Goal: Navigation & Orientation: Find specific page/section

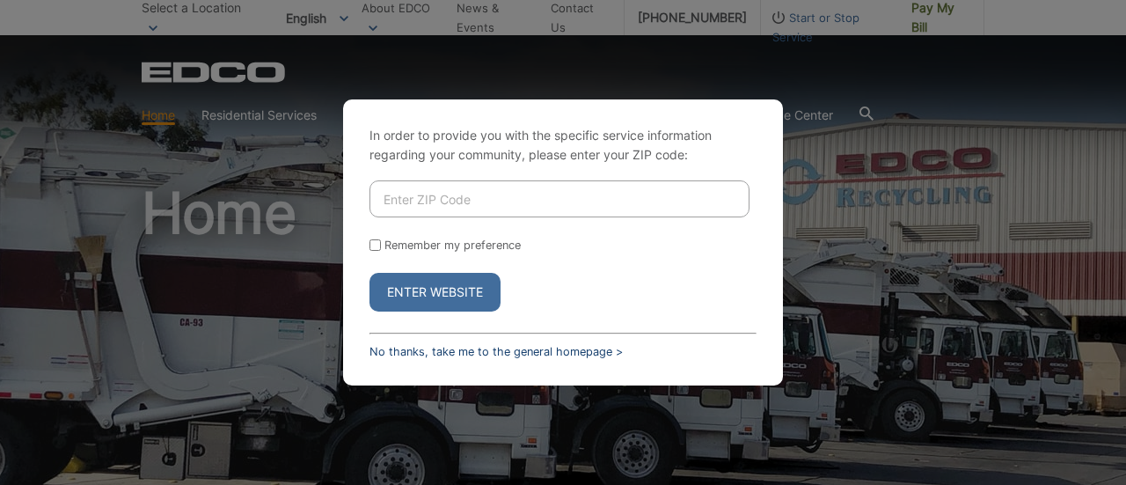
click at [582, 352] on link "No thanks, take me to the general homepage >" at bounding box center [496, 351] width 253 height 13
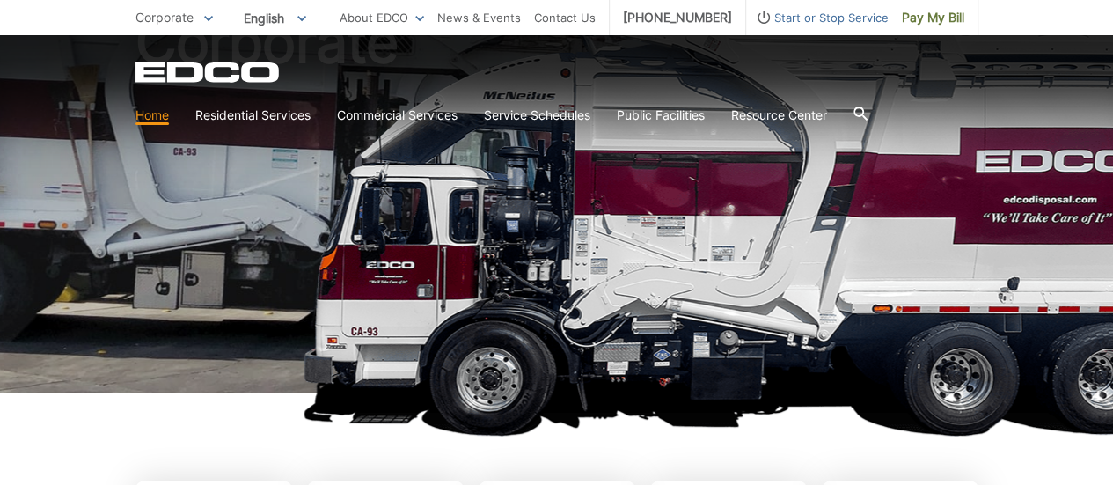
scroll to position [234, 0]
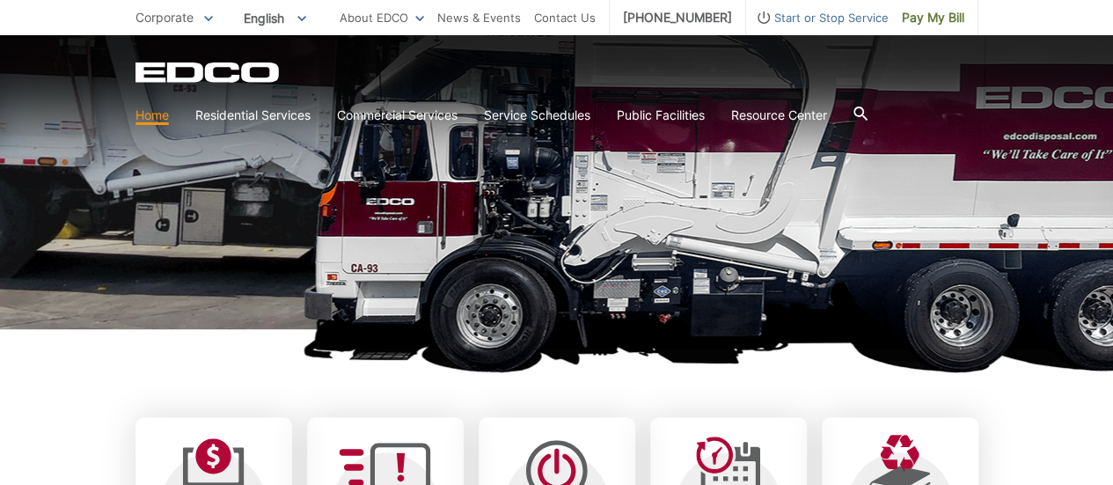
click at [489, 201] on h1 "Corporate" at bounding box center [556, 144] width 843 height 386
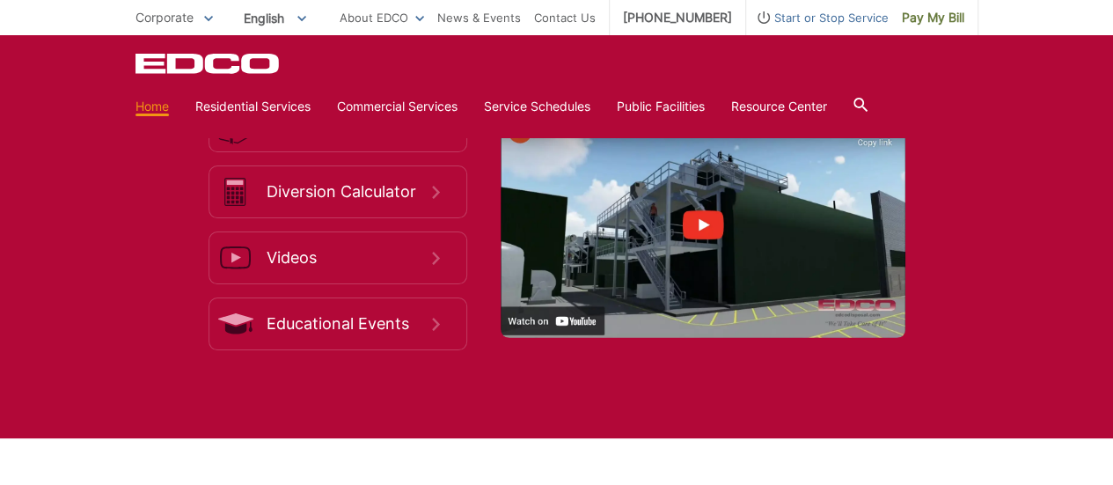
scroll to position [2757, 0]
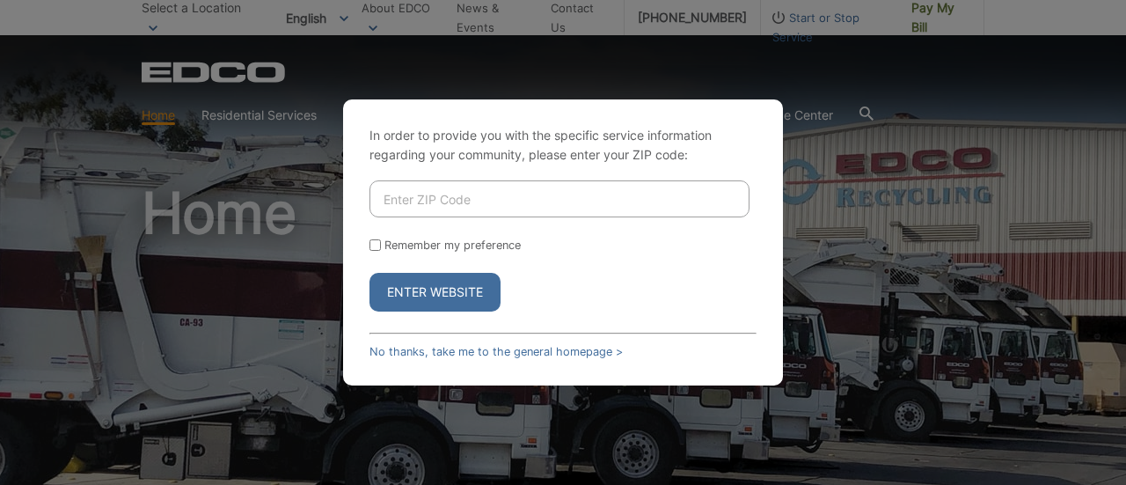
click at [449, 293] on button "Enter Website" at bounding box center [435, 292] width 131 height 39
click at [929, 215] on div "In order to provide you with the specific service information regarding your co…" at bounding box center [563, 242] width 1126 height 485
click at [485, 351] on link "No thanks, take me to the general homepage >" at bounding box center [496, 351] width 253 height 13
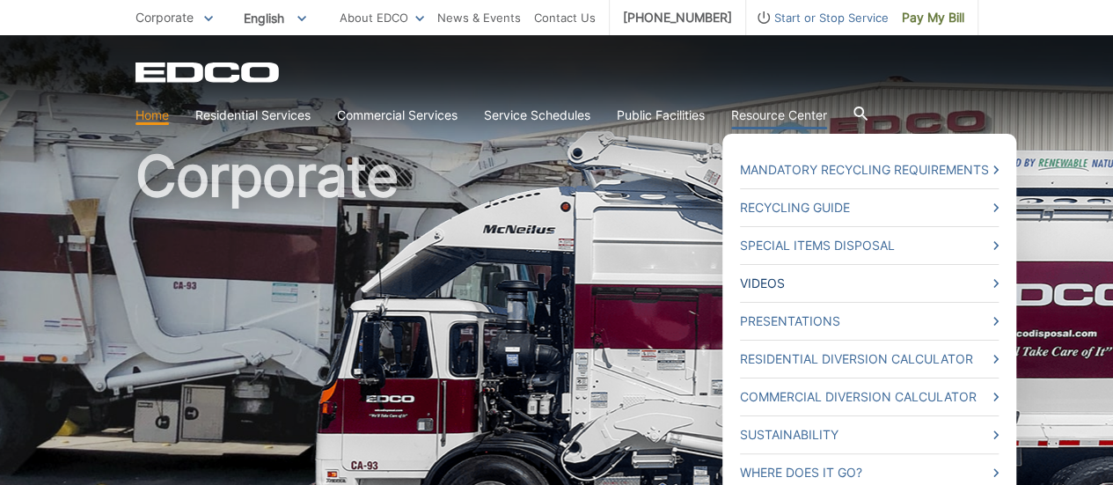
scroll to position [58, 0]
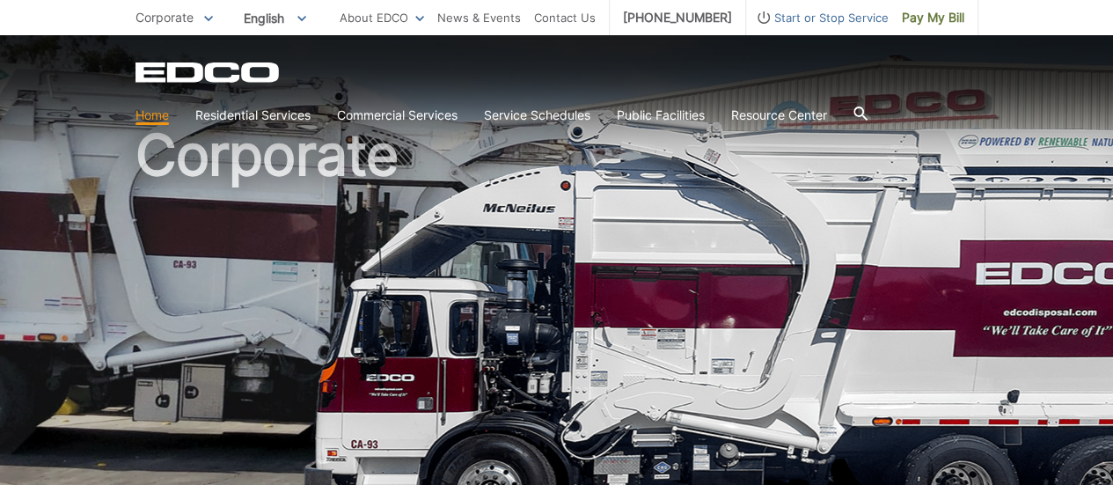
click at [531, 201] on h1 "Corporate" at bounding box center [556, 320] width 843 height 386
click at [155, 19] on span "Corporate" at bounding box center [164, 17] width 58 height 15
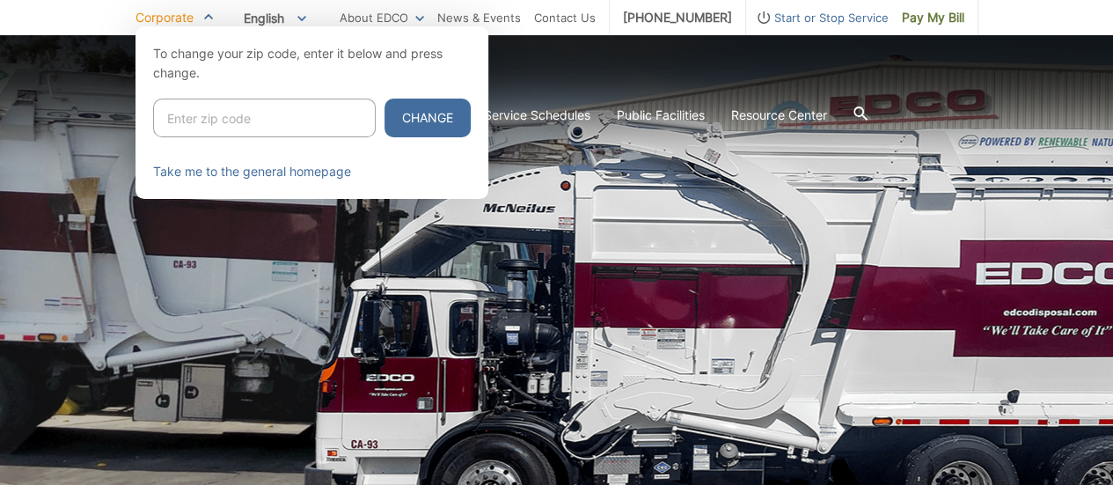
click at [229, 115] on input "Enter zip code" at bounding box center [264, 118] width 223 height 39
type input "92840"
click at [415, 121] on button "Change" at bounding box center [428, 118] width 86 height 39
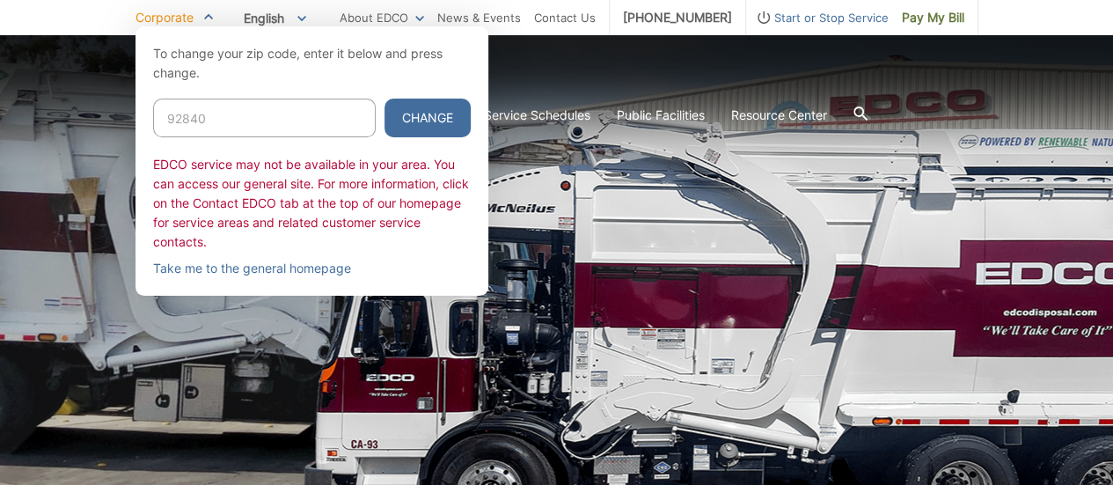
click at [251, 102] on input "92840" at bounding box center [264, 118] width 223 height 39
click at [269, 100] on input "92840" at bounding box center [264, 118] width 223 height 39
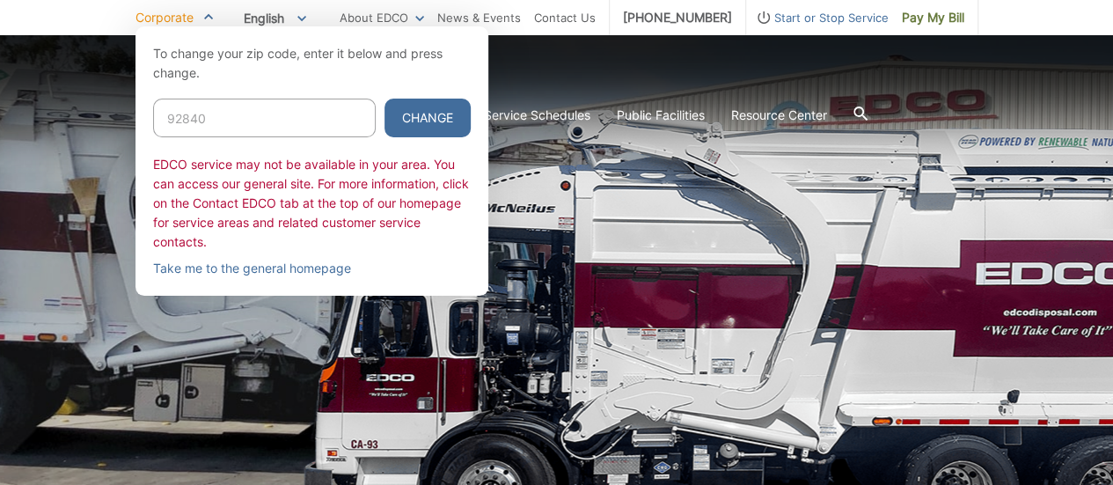
paste input "Enter zip code"
click at [289, 129] on input "Enter zip code" at bounding box center [264, 118] width 223 height 39
paste input "Enter zip code"
click at [222, 110] on input "Enter zip code" at bounding box center [264, 118] width 223 height 39
type input "92101"
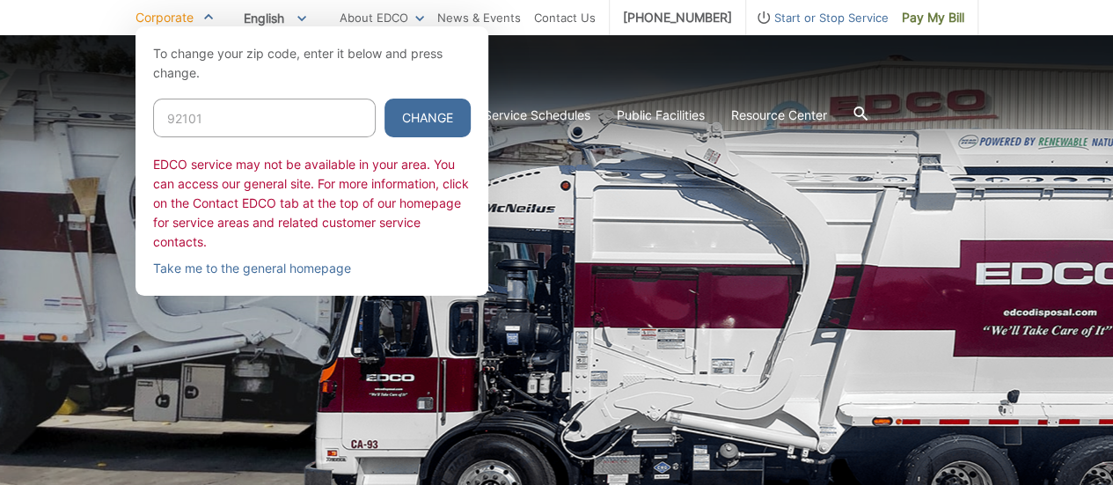
click at [385, 99] on button "Change" at bounding box center [428, 118] width 86 height 39
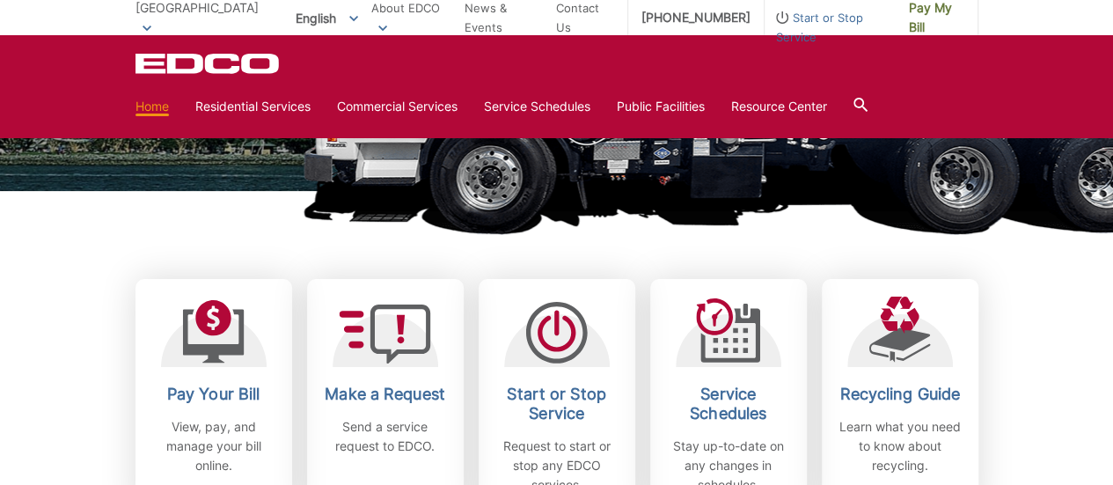
scroll to position [352, 0]
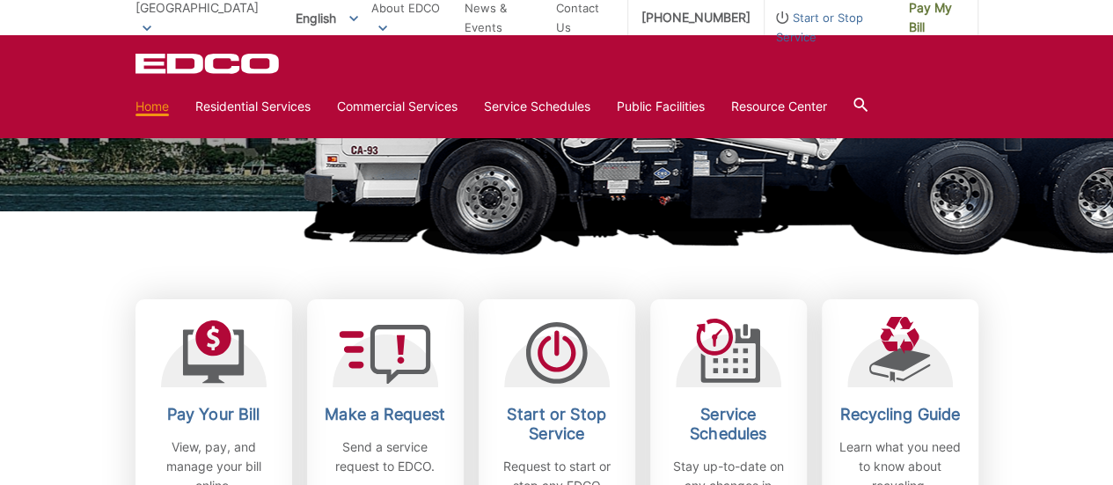
click at [685, 96] on section "Home Residential Services Curbside Pickup Recycling Organic Recycling Trash Hou…" at bounding box center [556, 106] width 843 height 33
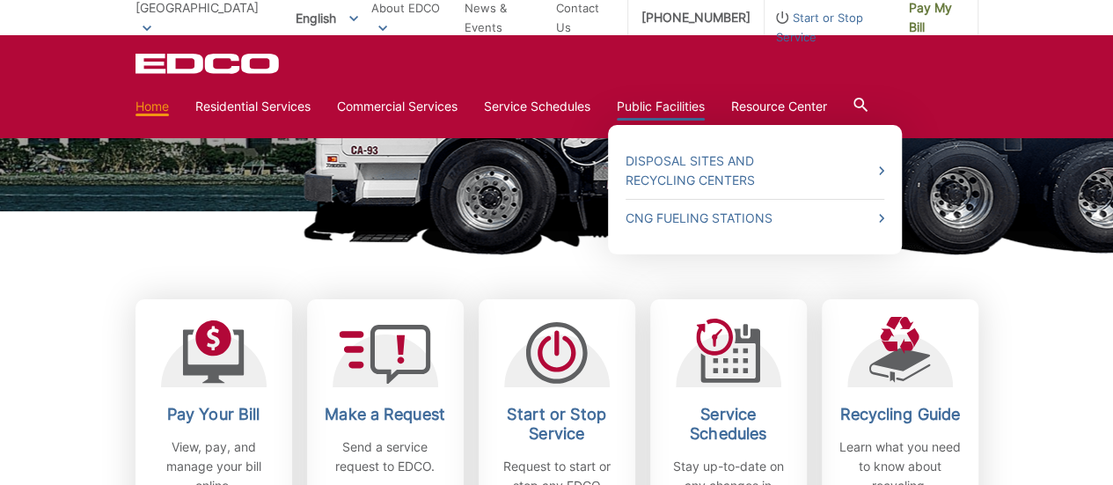
click at [648, 125] on ul "Disposal Sites and Recycling Centers CNG Fueling Stations" at bounding box center [755, 189] width 294 height 129
click at [647, 106] on link "Public Facilities" at bounding box center [661, 106] width 88 height 19
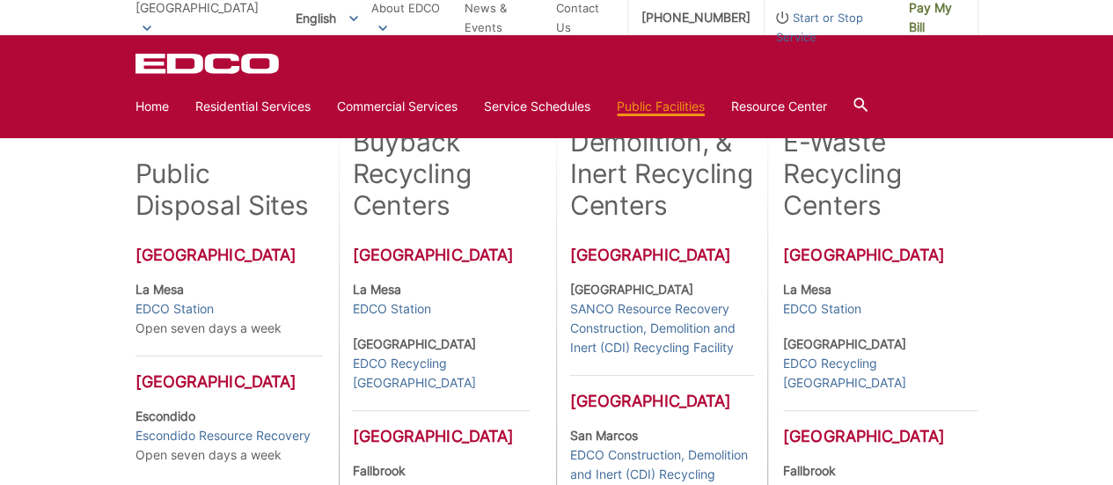
scroll to position [388, 0]
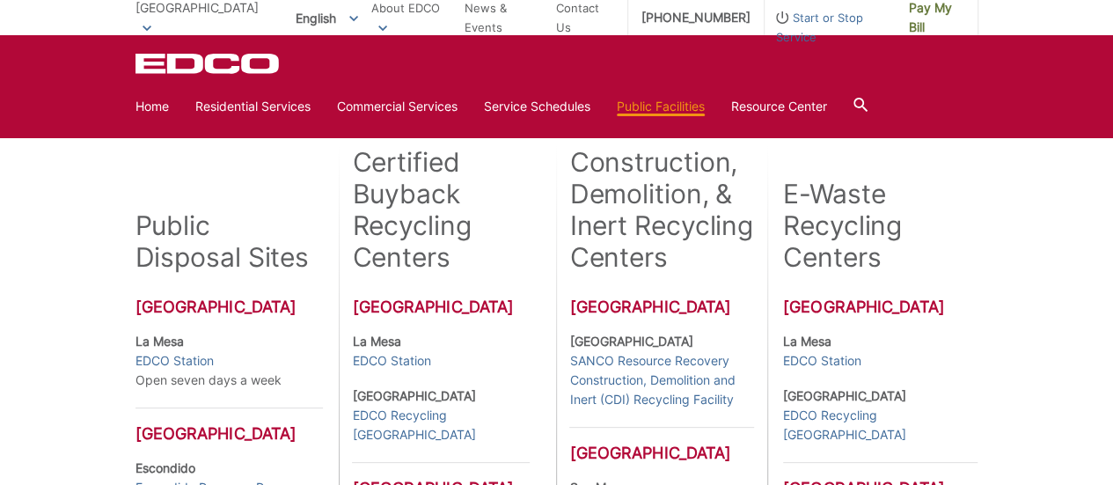
click at [1025, 254] on div "Many EDCO public disposal sites and certified buyback recycling centers are loc…" at bounding box center [556, 451] width 1113 height 1063
click at [700, 379] on link "SANCO Resource Recovery Construction, Demolition and Inert (CDI) Recycling Faci…" at bounding box center [661, 380] width 184 height 58
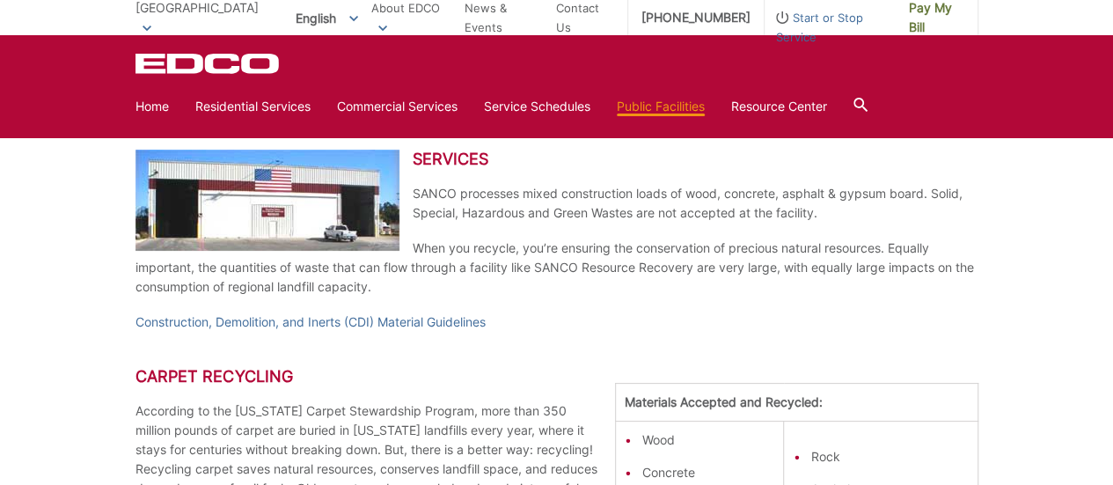
scroll to position [1114, 0]
